Goal: Consume media (video, audio): Consume media (video, audio)

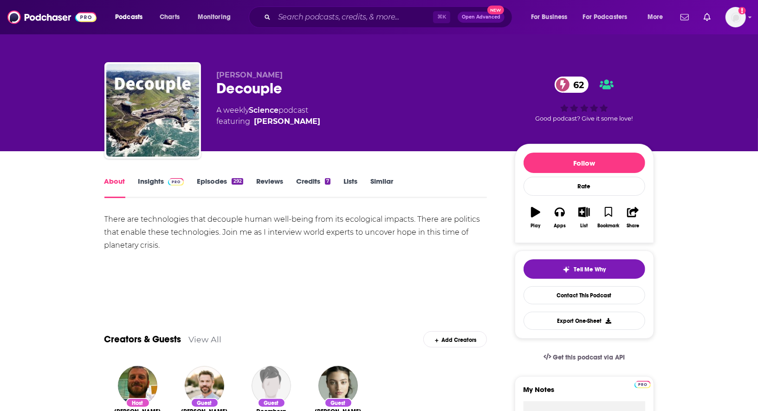
click at [159, 178] on link "Insights" at bounding box center [161, 187] width 46 height 21
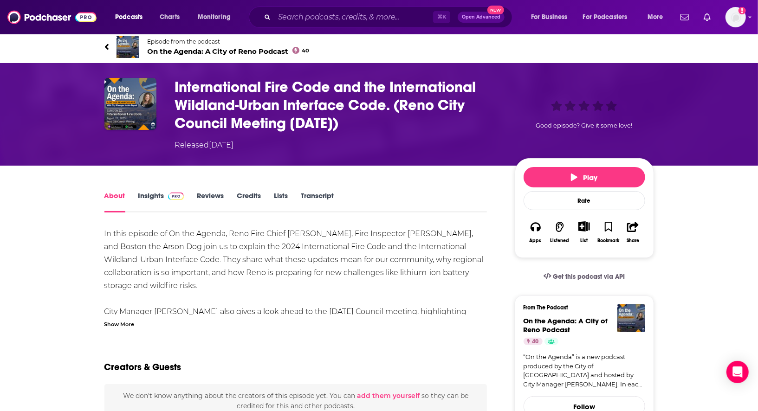
scroll to position [7, 0]
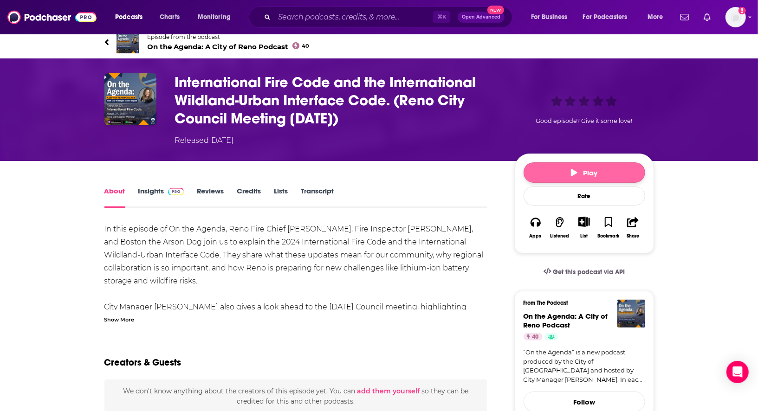
click at [560, 168] on button "Play" at bounding box center [584, 172] width 122 height 20
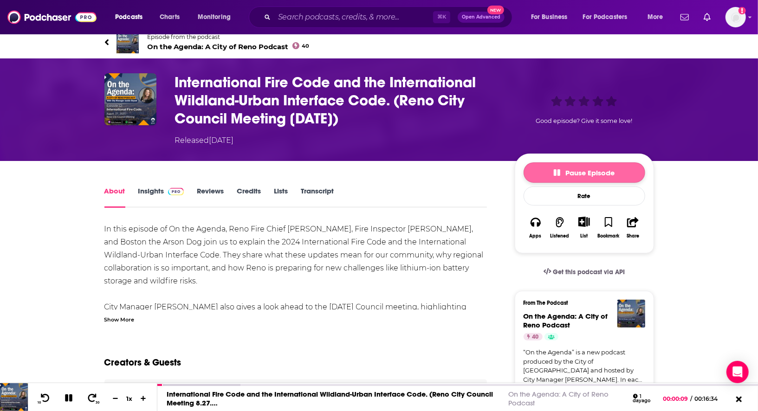
click at [566, 169] on span "Pause Episode" at bounding box center [584, 172] width 61 height 9
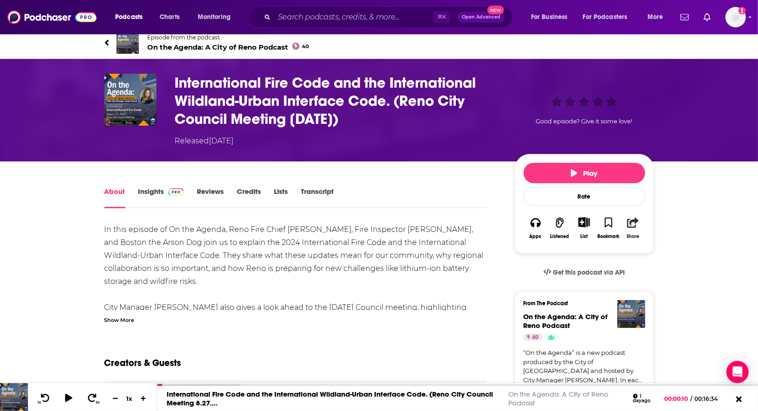
click at [632, 224] on icon "button" at bounding box center [633, 223] width 12 height 10
click at [713, 272] on icon "Show Share dropdown" at bounding box center [712, 268] width 19 height 7
click at [634, 223] on icon "button" at bounding box center [633, 223] width 12 height 10
click at [677, 268] on icon "Show Share dropdown" at bounding box center [679, 268] width 19 height 7
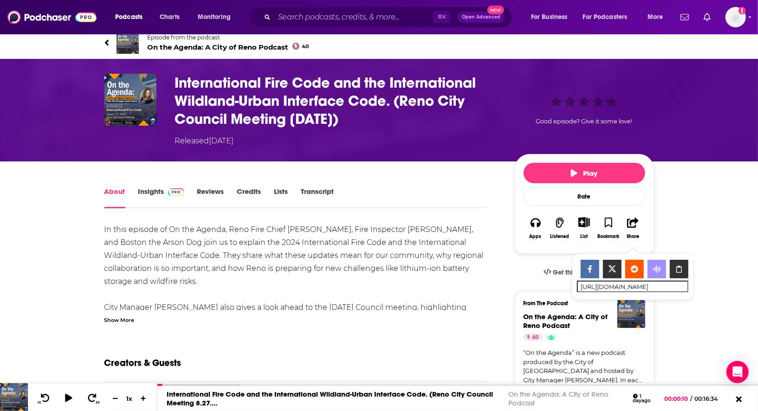
click at [355, 226] on div "In this episode of On the Agenda, Reno Fire Chief David Cochran, Fire Inspector…" at bounding box center [295, 288] width 383 height 130
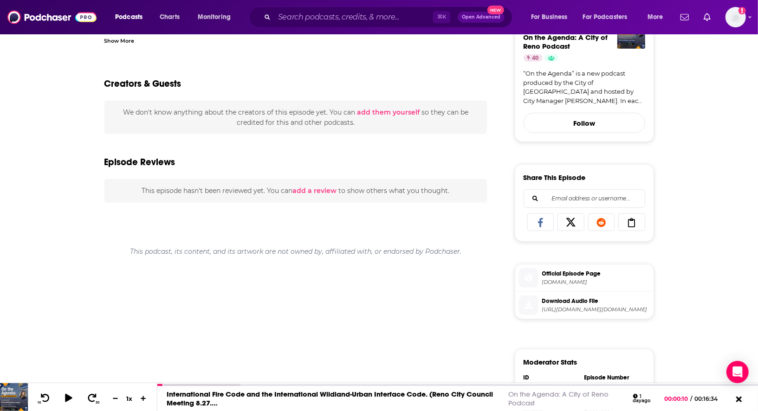
scroll to position [296, 0]
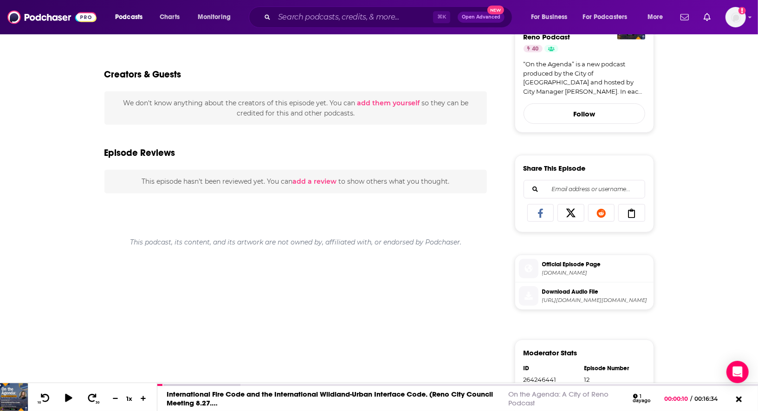
click at [631, 212] on icon at bounding box center [632, 213] width 26 height 9
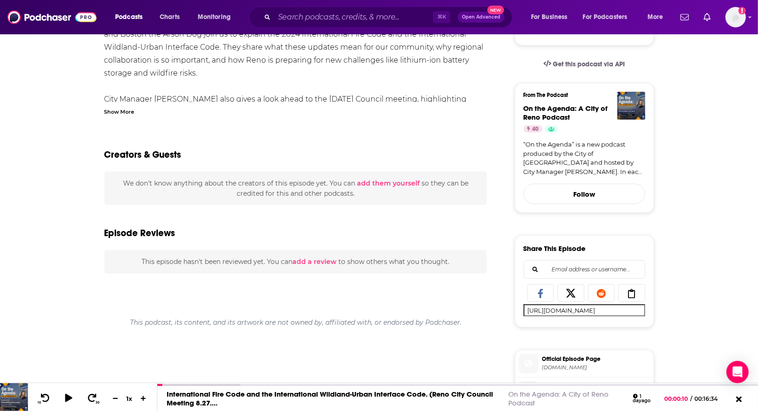
scroll to position [220, 0]
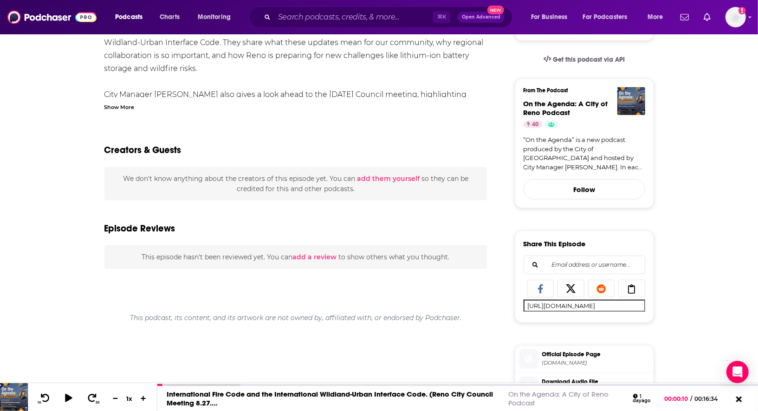
click at [629, 288] on icon at bounding box center [632, 288] width 26 height 9
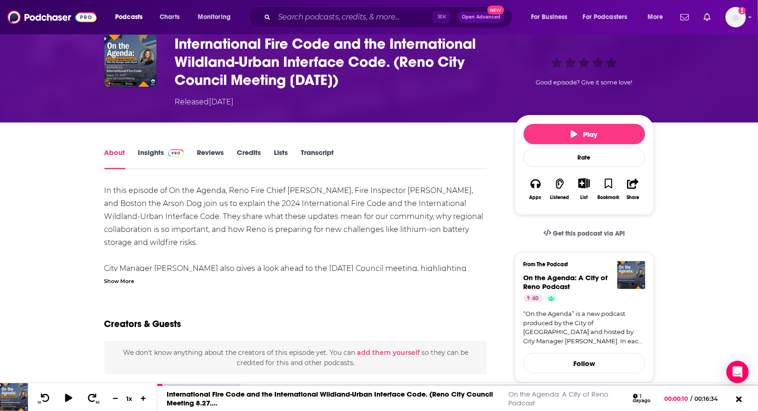
scroll to position [119, 0]
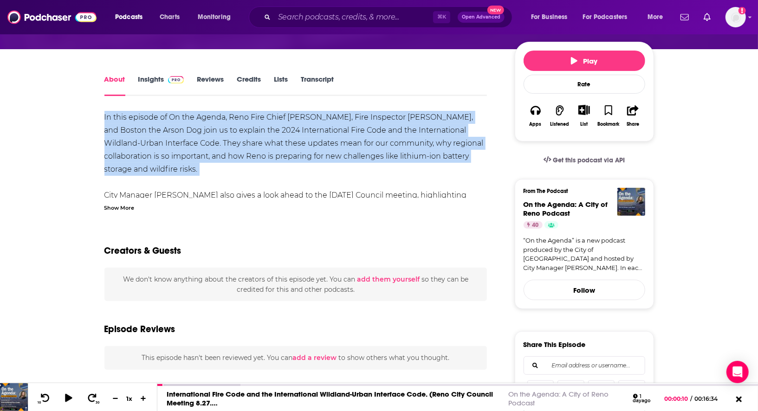
drag, startPoint x: 100, startPoint y: 112, endPoint x: 484, endPoint y: 186, distance: 390.3
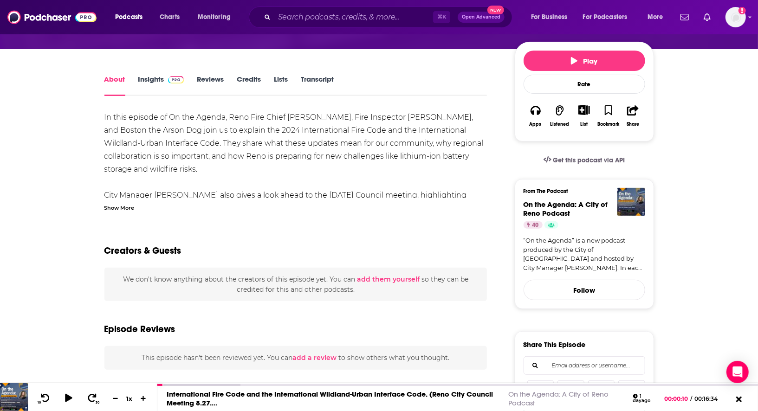
click at [124, 206] on div "Show More" at bounding box center [119, 207] width 30 height 9
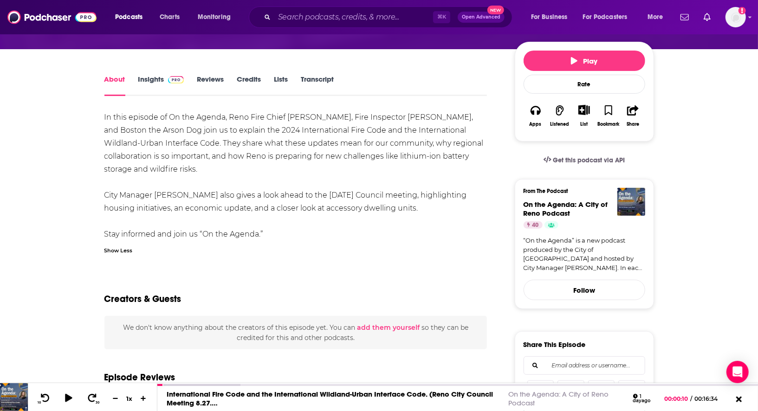
drag, startPoint x: 400, startPoint y: 209, endPoint x: 74, endPoint y: 117, distance: 338.9
copy div "In this episode of On the Agenda, Reno Fire Chief David Cochran, Fire Inspector…"
click at [738, 16] on img "Logged in as roneledotsonRAD" at bounding box center [735, 17] width 20 height 20
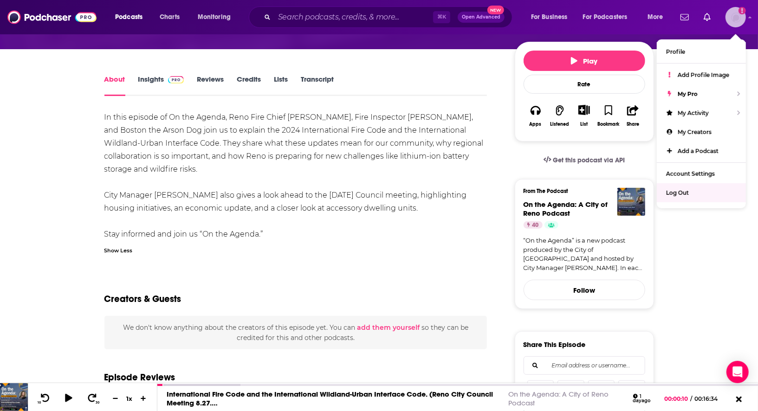
click at [686, 190] on span "Log Out" at bounding box center [677, 192] width 23 height 7
